Goal: Task Accomplishment & Management: Use online tool/utility

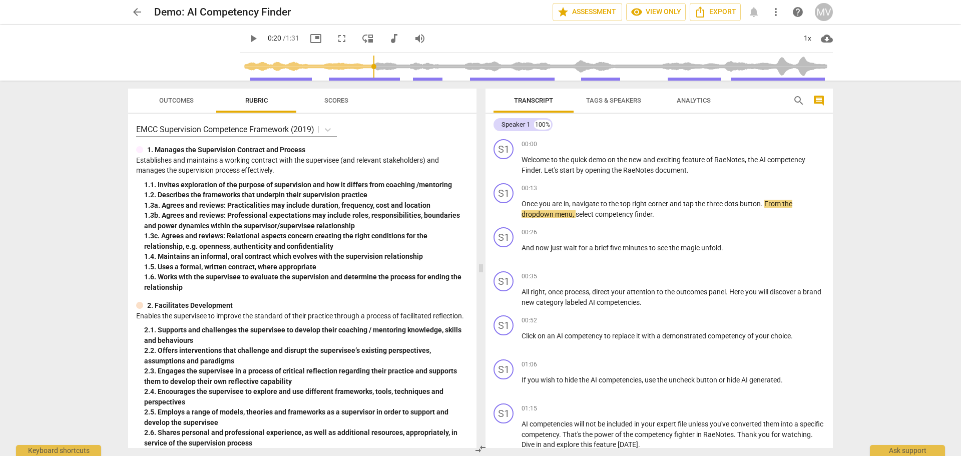
click at [824, 11] on div "MV" at bounding box center [824, 12] width 18 height 18
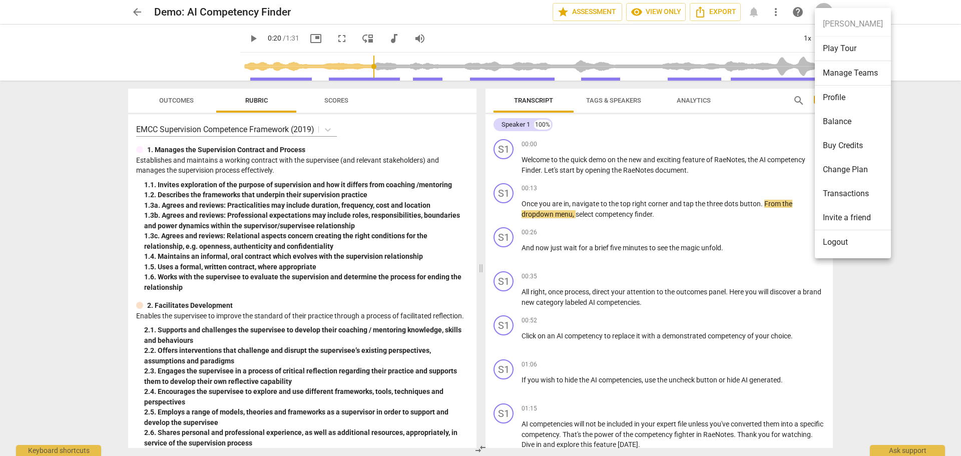
click at [132, 10] on div at bounding box center [480, 228] width 961 height 456
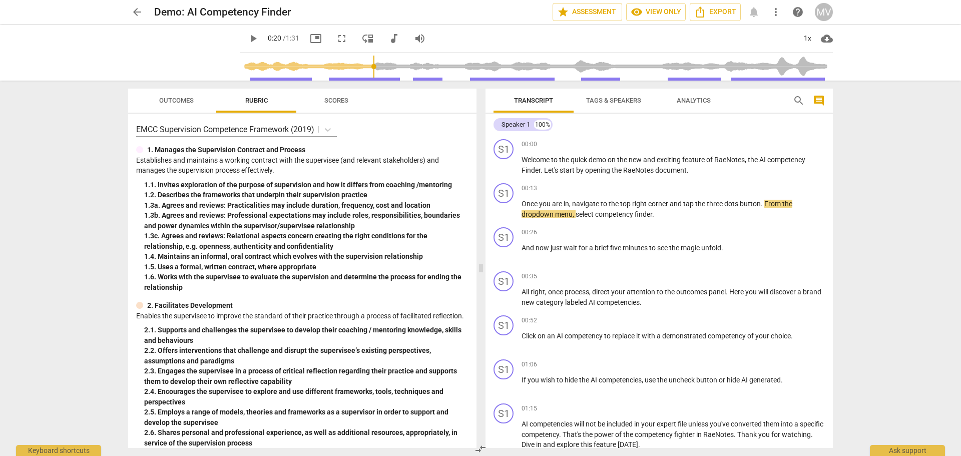
click at [137, 10] on span "arrow_back" at bounding box center [137, 12] width 12 height 12
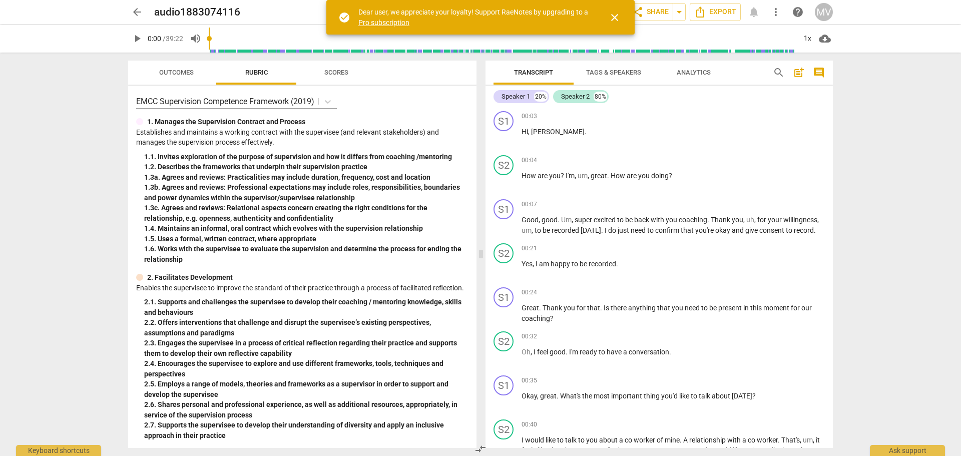
click at [613, 69] on span "Tags & Speakers" at bounding box center [613, 73] width 55 height 8
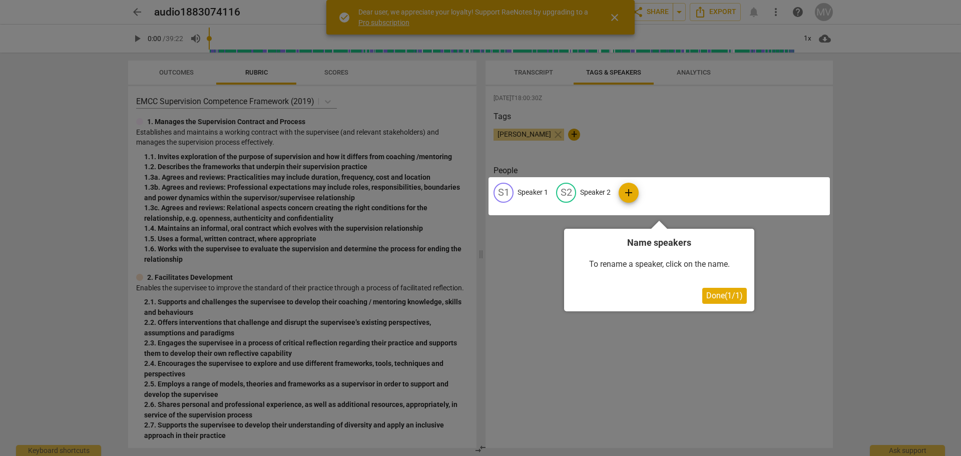
click at [519, 192] on div at bounding box center [659, 196] width 341 height 38
click at [526, 190] on div at bounding box center [659, 196] width 341 height 38
click at [712, 297] on span "Done ( 1 / 1 )" at bounding box center [725, 296] width 37 height 10
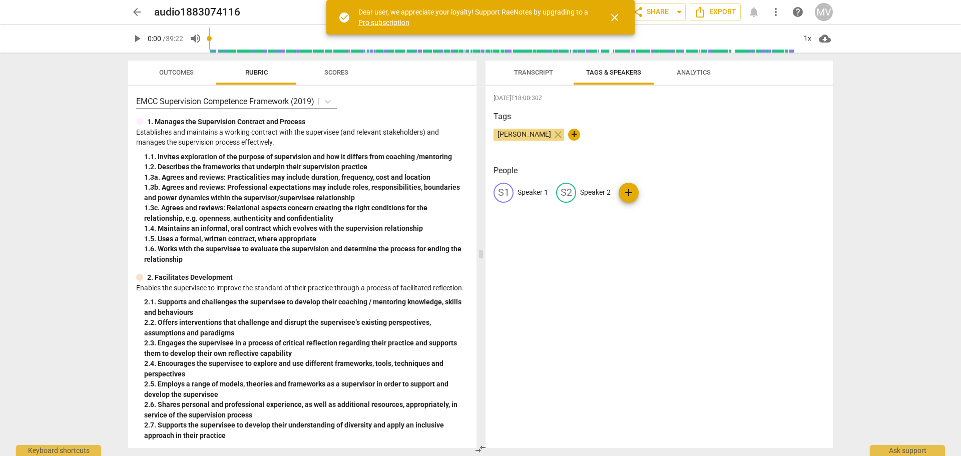
click at [531, 193] on p "Speaker 1" at bounding box center [533, 192] width 31 height 11
type input "Coach"
click at [662, 194] on p "Speaker 2" at bounding box center [660, 192] width 31 height 11
type input "Client"
click at [651, 119] on h3 "Tags" at bounding box center [659, 117] width 331 height 12
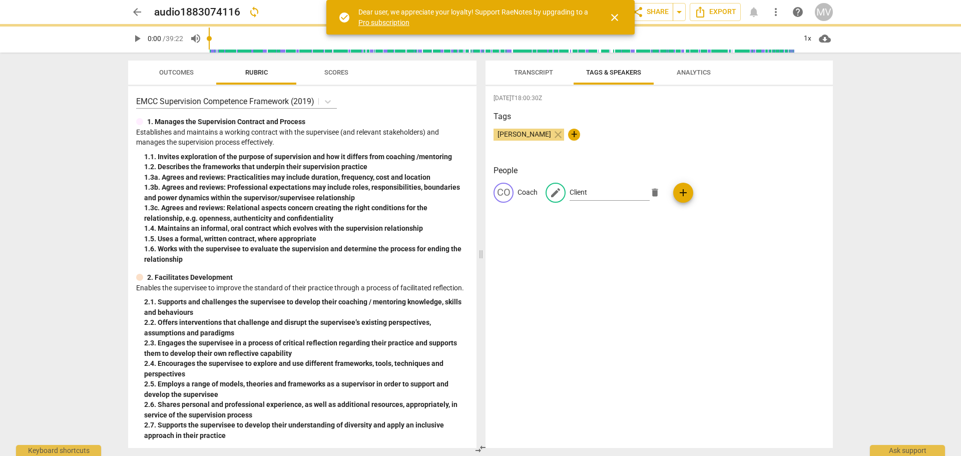
click at [695, 70] on span "Analytics" at bounding box center [694, 73] width 34 height 8
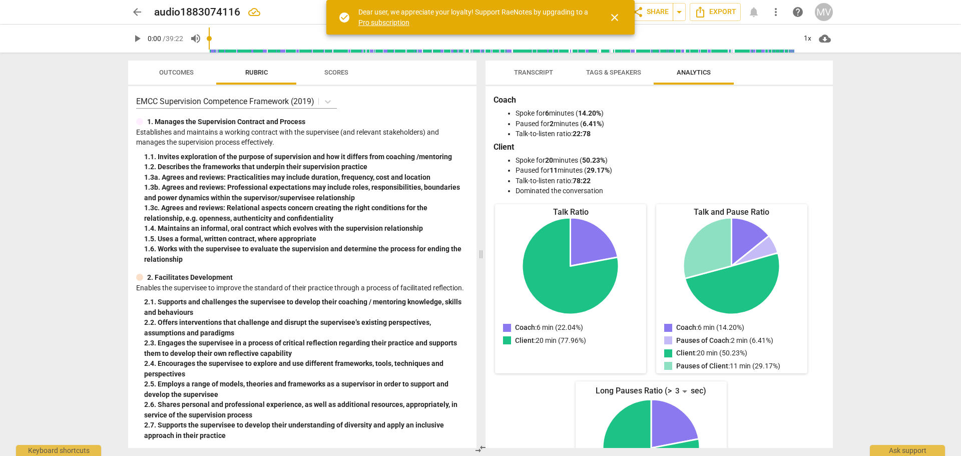
click at [524, 72] on span "Transcript" at bounding box center [533, 73] width 39 height 8
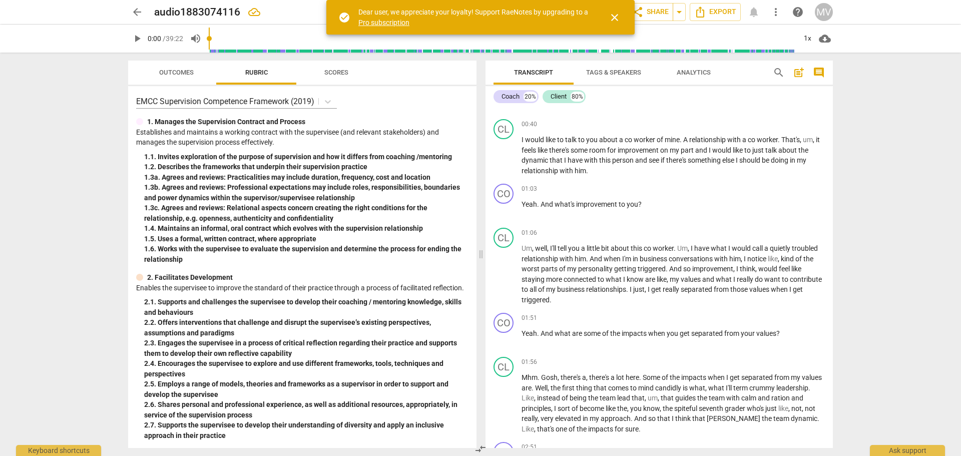
click at [327, 70] on span "Scores" at bounding box center [336, 73] width 24 height 8
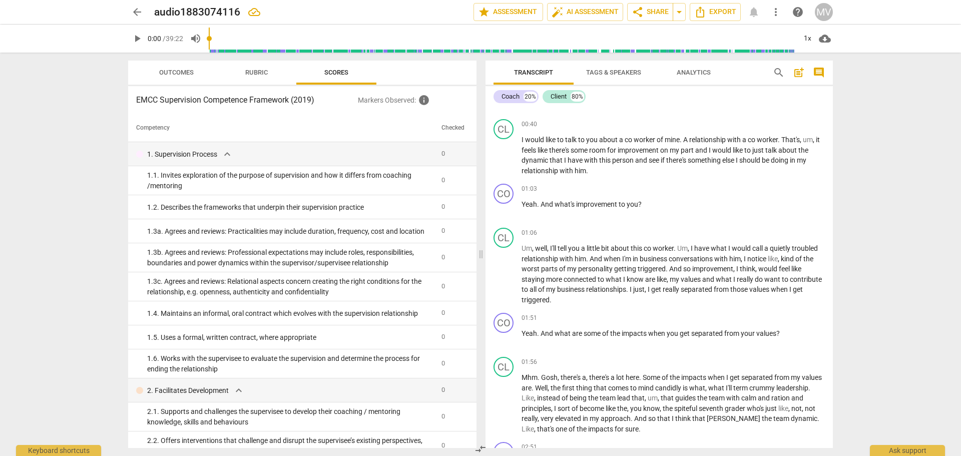
click at [255, 72] on span "Rubric" at bounding box center [256, 73] width 23 height 8
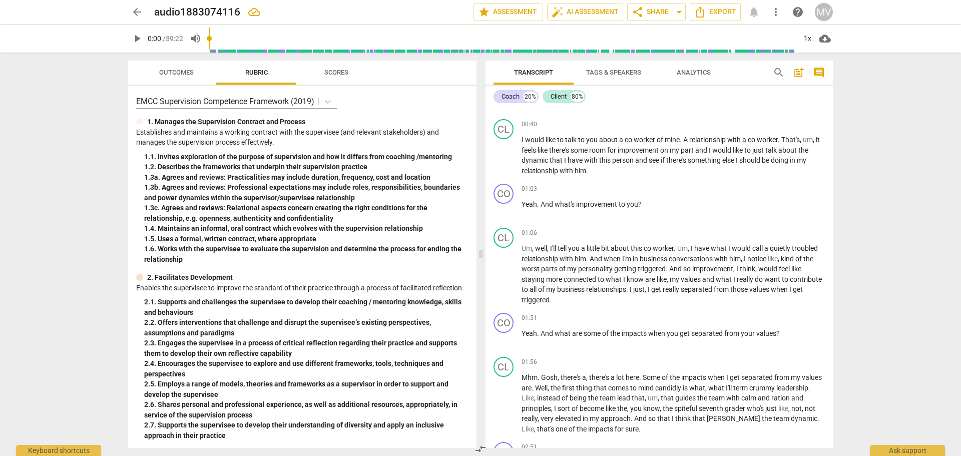
click at [169, 74] on span "Outcomes" at bounding box center [176, 73] width 35 height 8
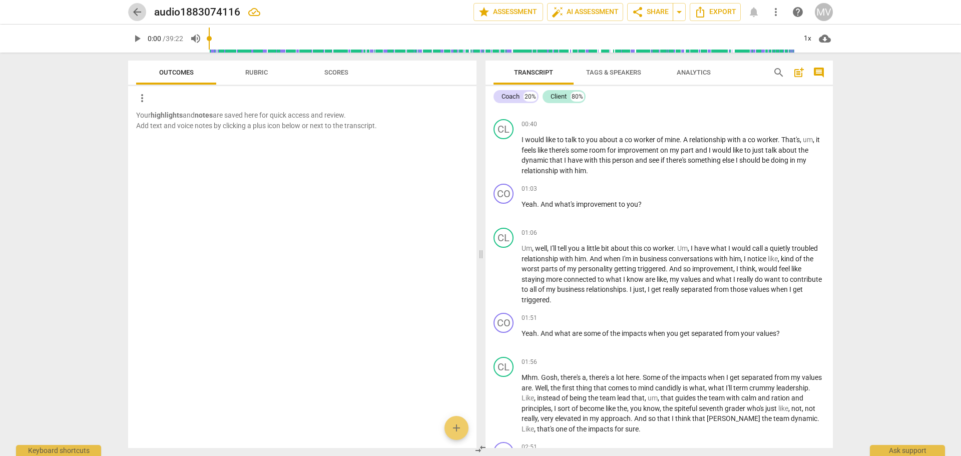
click at [139, 13] on span "arrow_back" at bounding box center [137, 12] width 12 height 12
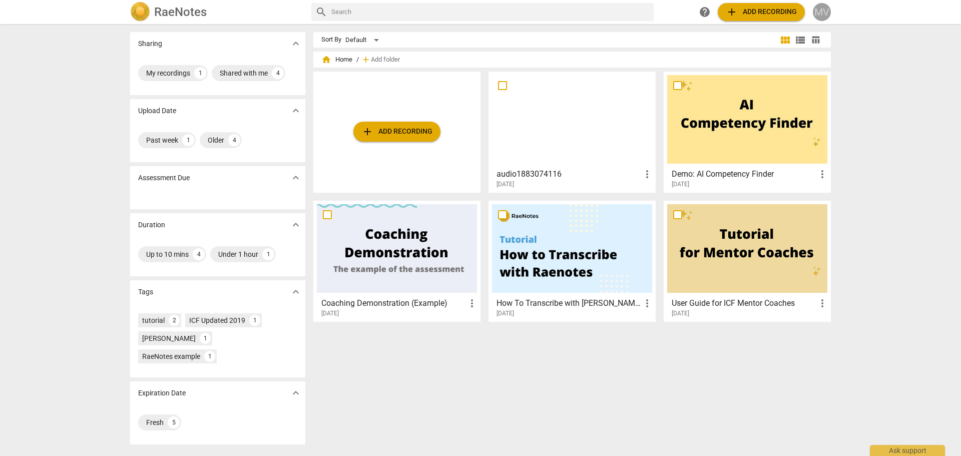
click at [828, 15] on div "MV" at bounding box center [822, 12] width 18 height 18
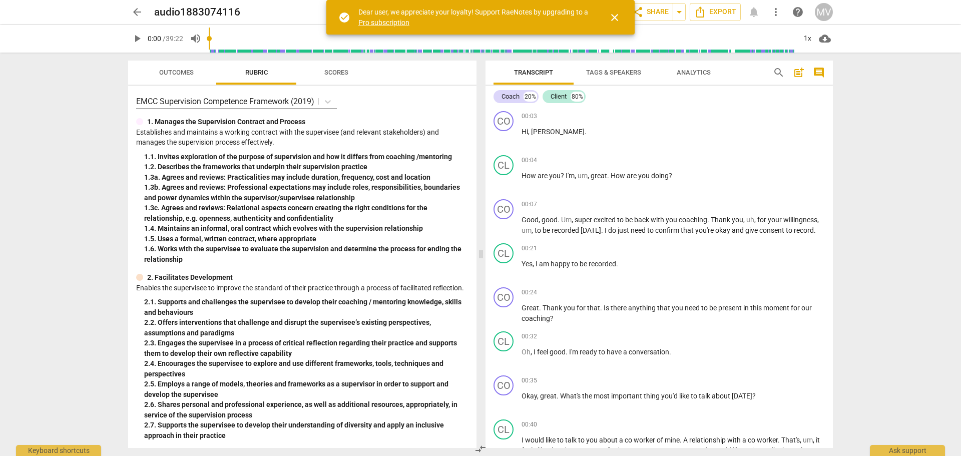
click at [617, 18] on span "close" at bounding box center [615, 18] width 12 height 12
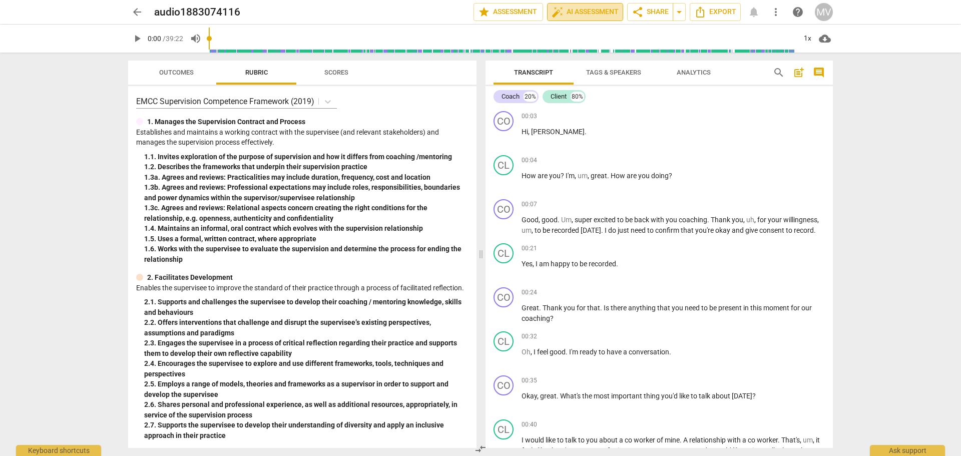
click at [582, 15] on span "auto_fix_high AI Assessment" at bounding box center [585, 12] width 67 height 12
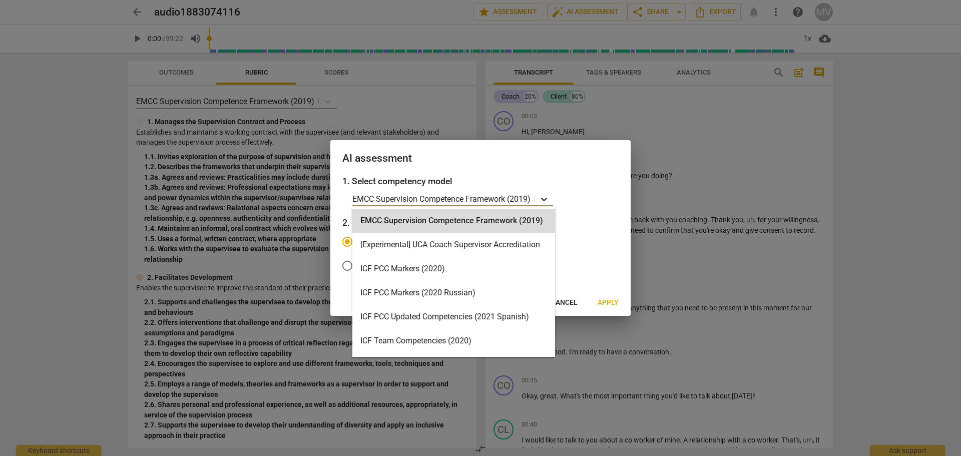
click at [547, 199] on icon at bounding box center [544, 200] width 6 height 4
click at [417, 268] on div "ICF PCC Markers (2020)" at bounding box center [454, 269] width 203 height 24
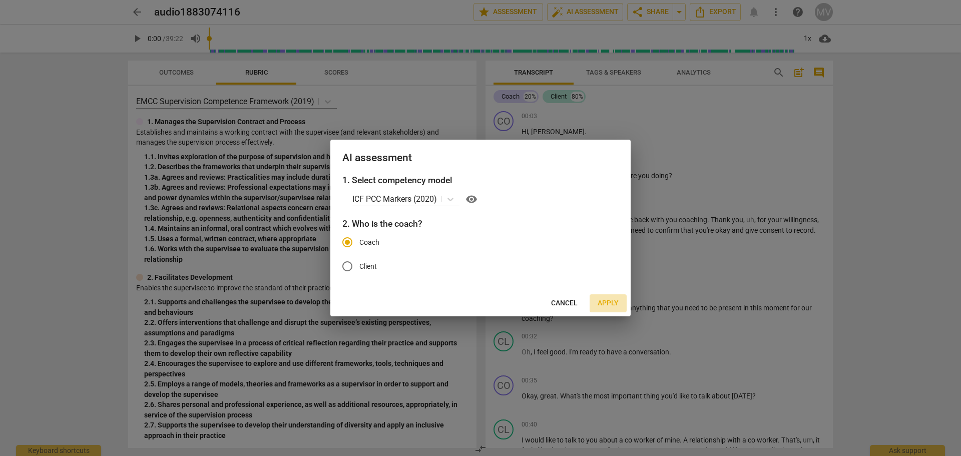
click at [609, 302] on span "Apply" at bounding box center [608, 303] width 21 height 10
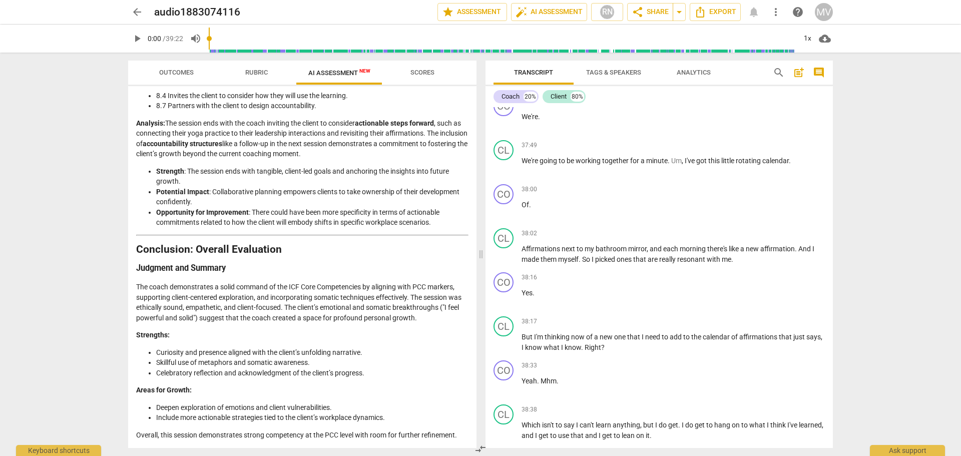
scroll to position [7788, 0]
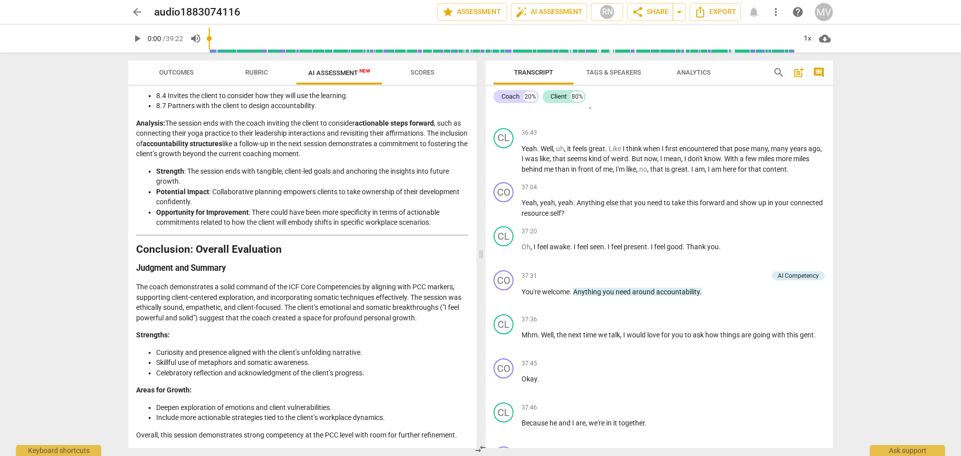
click at [918, 245] on div "arrow_back audio1883074116 edit star Assessment auto_fix_high AI Assessment RN …" at bounding box center [480, 228] width 961 height 456
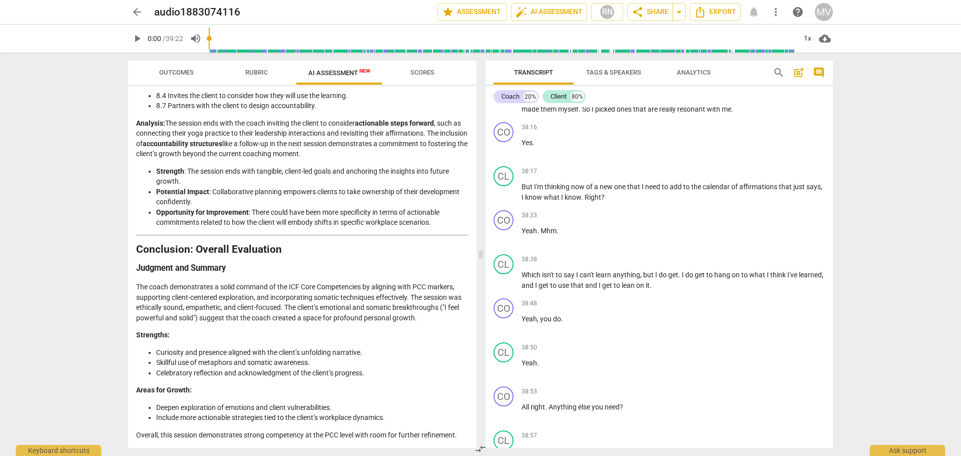
scroll to position [8590, 0]
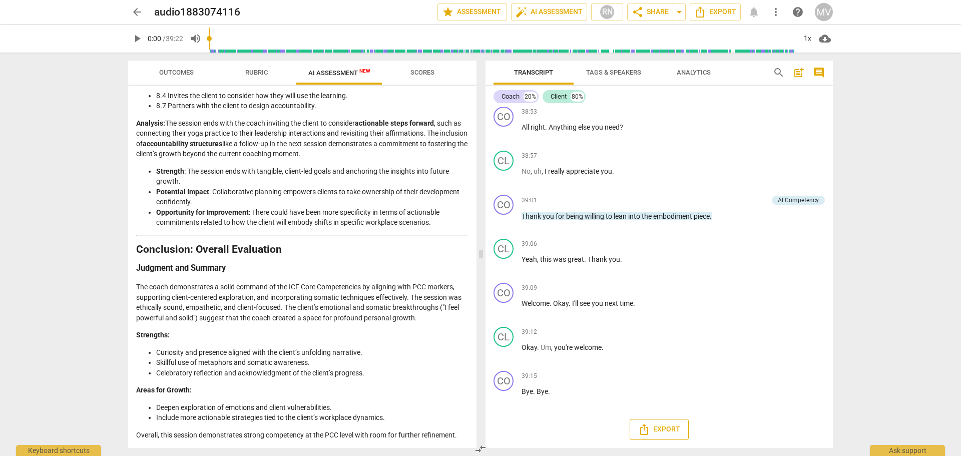
click at [667, 432] on span "Export" at bounding box center [659, 430] width 42 height 12
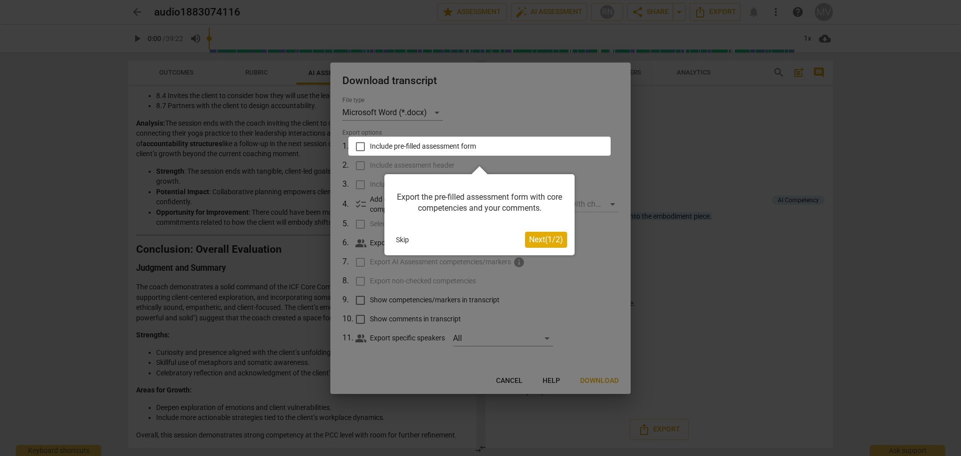
click at [357, 142] on div at bounding box center [480, 146] width 262 height 19
click at [361, 148] on div at bounding box center [480, 146] width 262 height 19
click at [546, 237] on span "Next ( 1 / 2 )" at bounding box center [546, 240] width 34 height 10
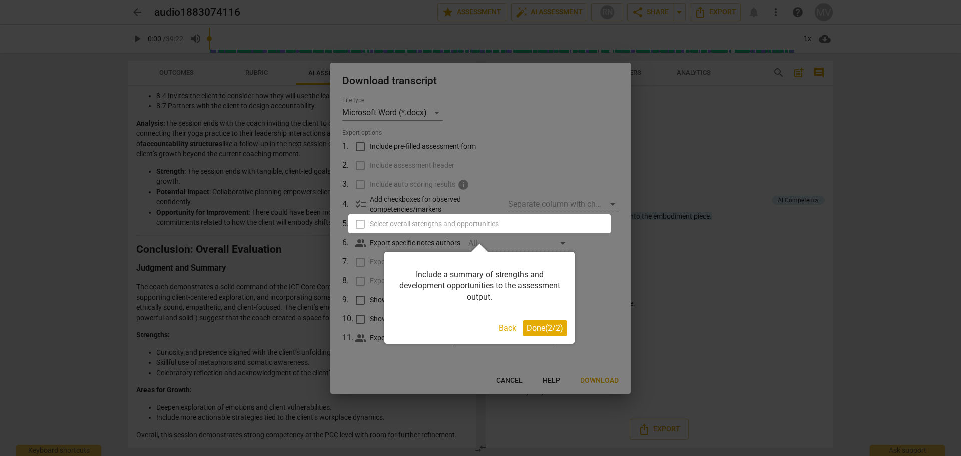
click at [548, 327] on span "Done ( 2 / 2 )" at bounding box center [545, 328] width 37 height 10
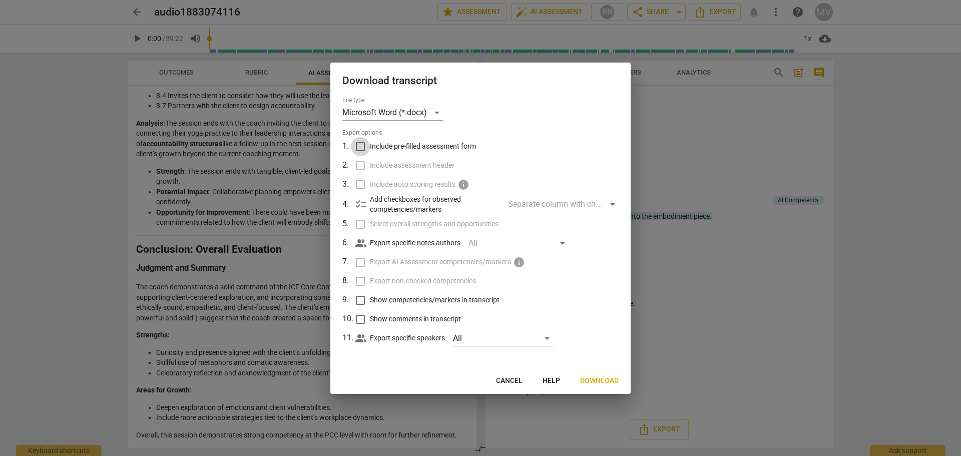
click at [358, 147] on input "Include pre-filled assessment form" at bounding box center [360, 146] width 19 height 19
checkbox input "true"
click at [359, 224] on input "Select overall strengths and opportunities" at bounding box center [360, 224] width 19 height 19
checkbox input "true"
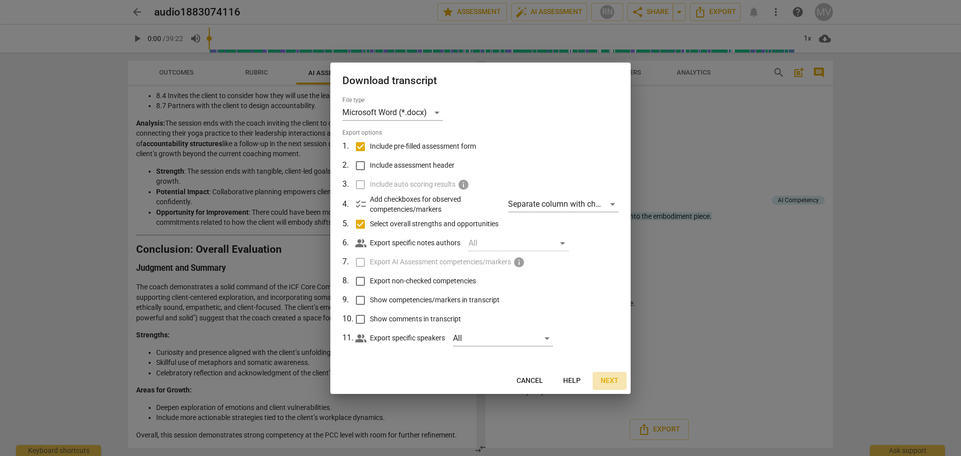
click at [609, 382] on span "Next" at bounding box center [610, 381] width 18 height 10
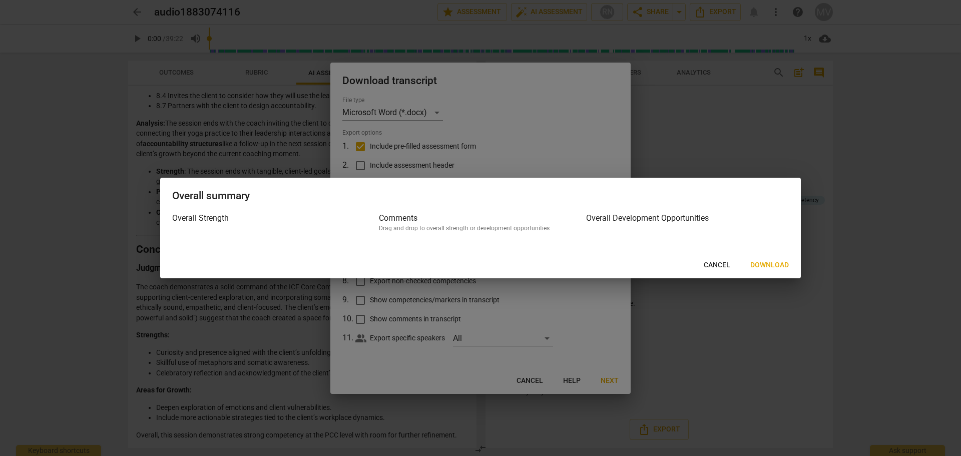
click at [777, 264] on span "Download" at bounding box center [770, 265] width 39 height 10
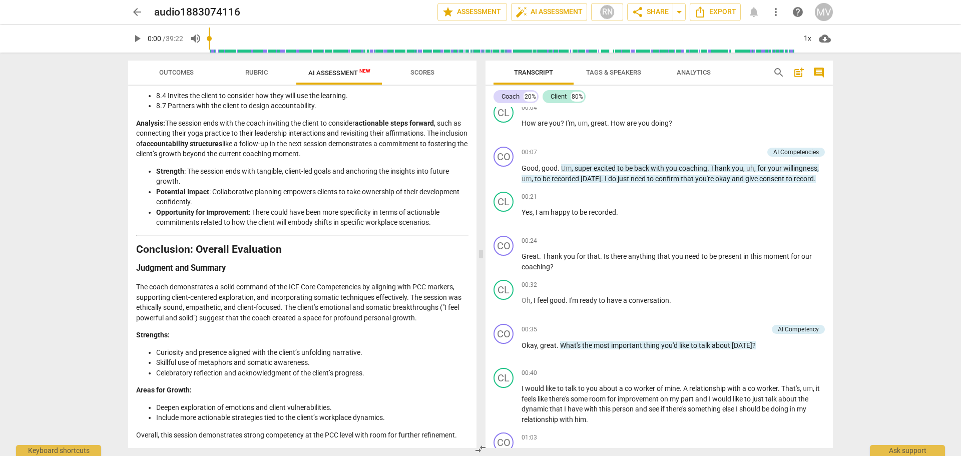
scroll to position [0, 0]
